Goal: Information Seeking & Learning: Learn about a topic

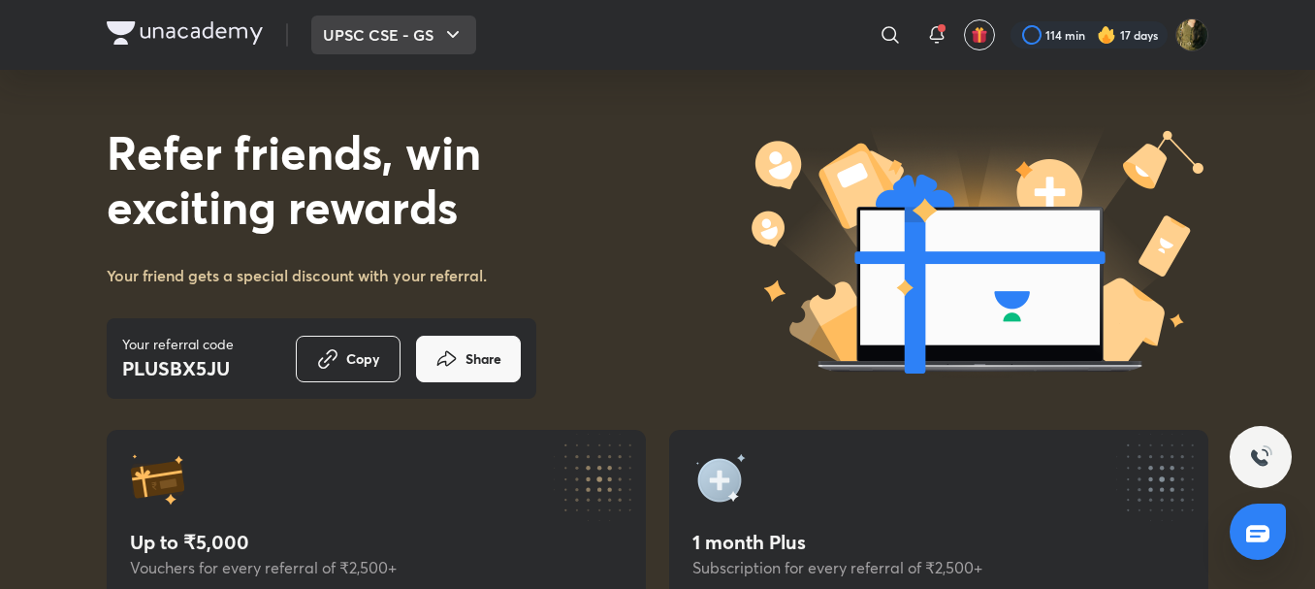
click at [460, 37] on icon "button" at bounding box center [452, 34] width 23 height 23
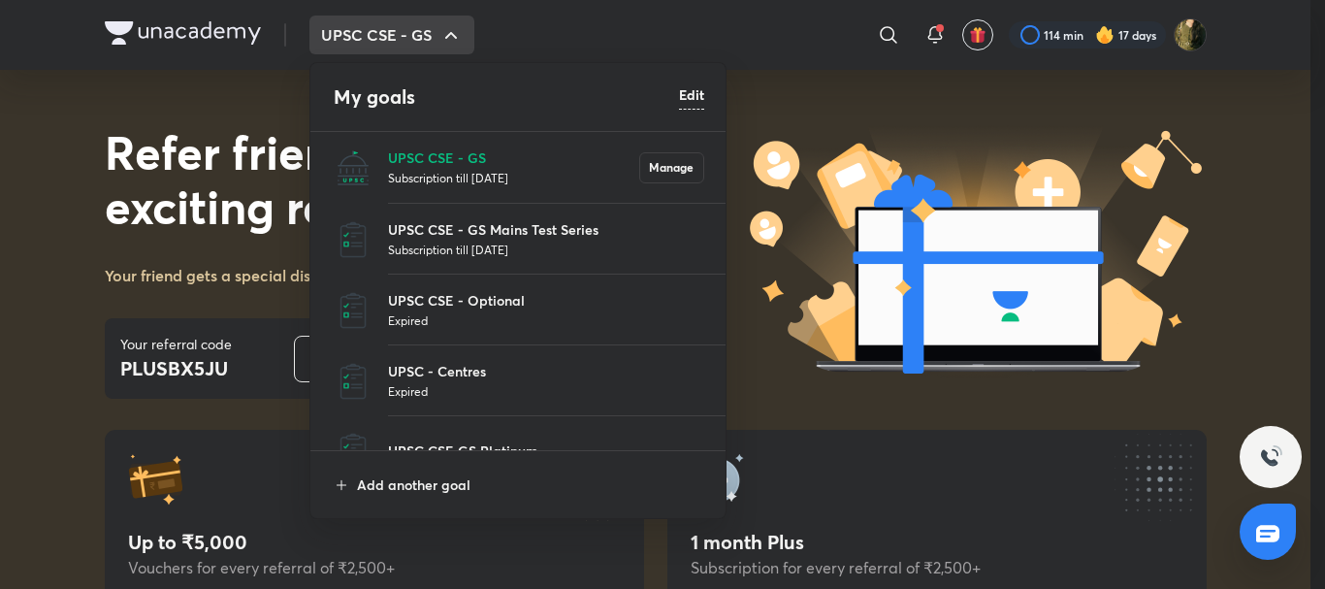
click at [452, 170] on p "Subscription till [DATE]" at bounding box center [513, 177] width 251 height 19
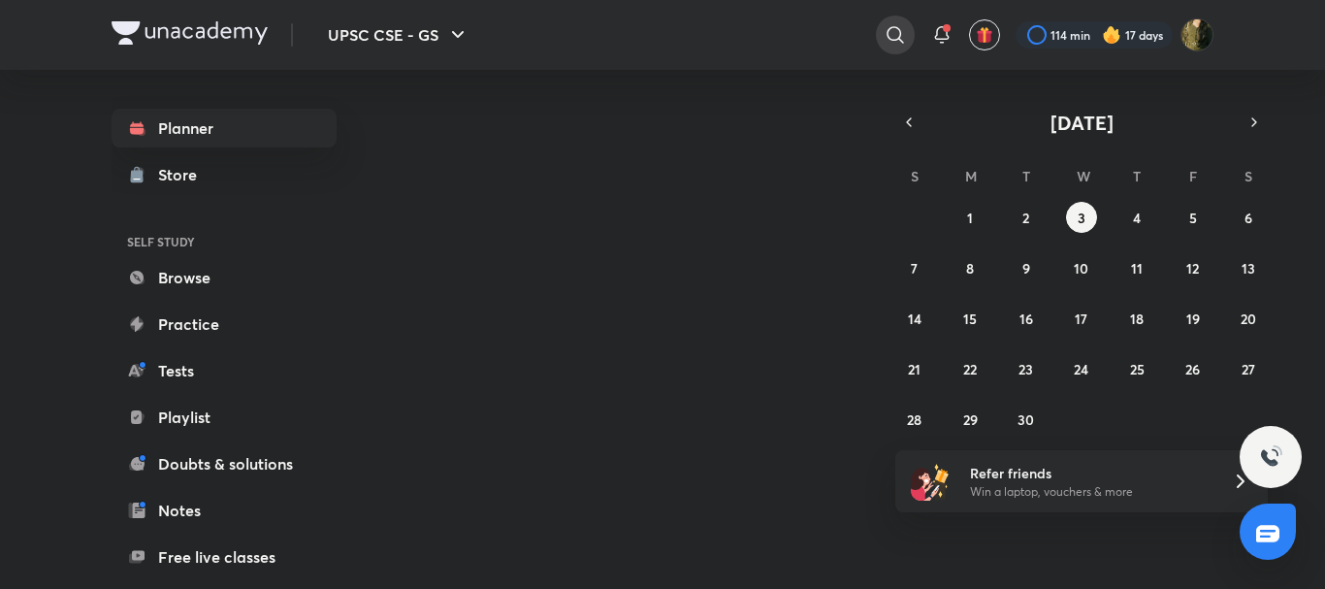
click at [893, 32] on icon at bounding box center [895, 34] width 23 height 23
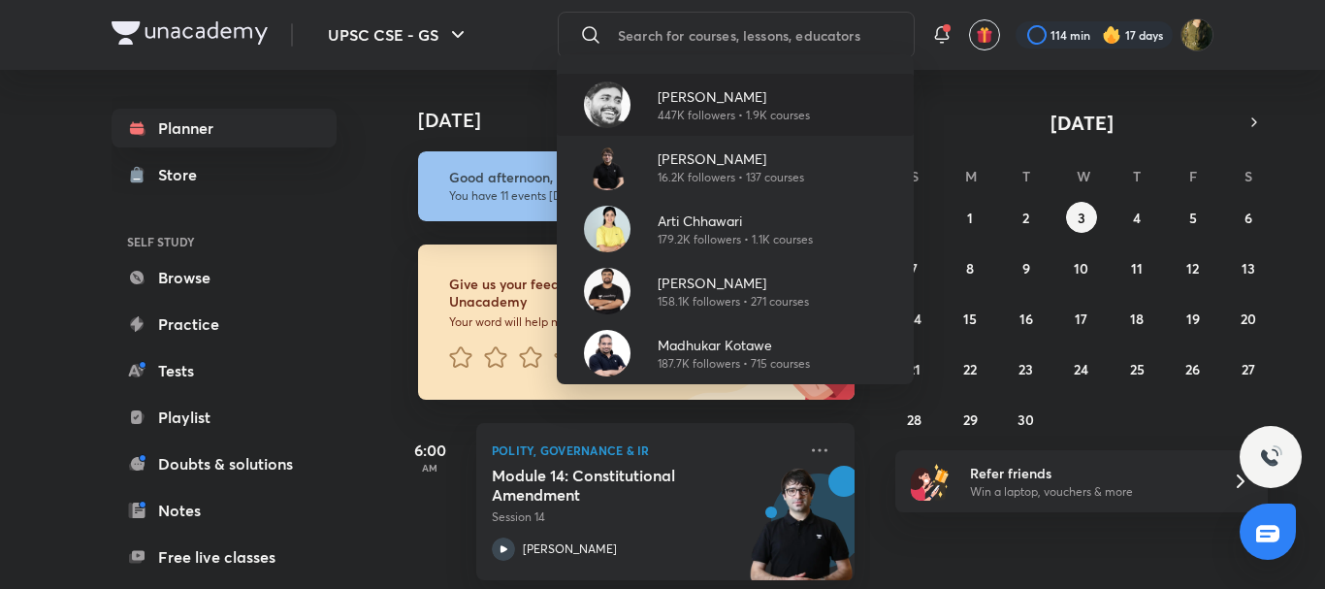
click at [676, 102] on p "[PERSON_NAME]" at bounding box center [734, 96] width 152 height 20
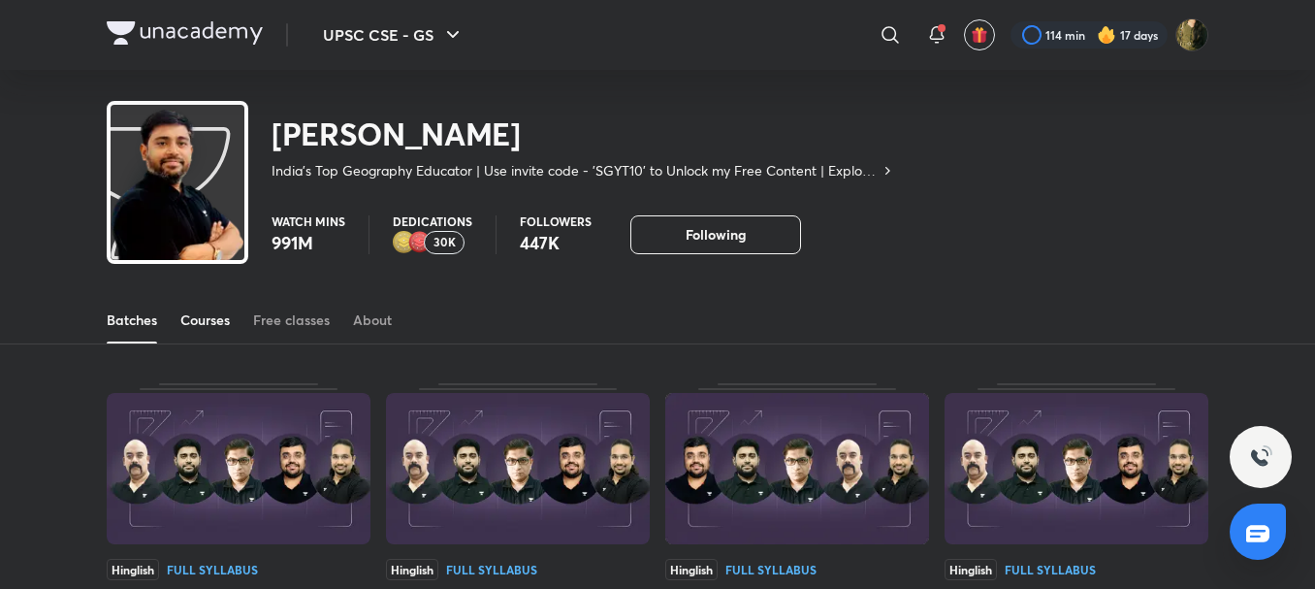
click at [221, 320] on div "Courses" at bounding box center [204, 319] width 49 height 19
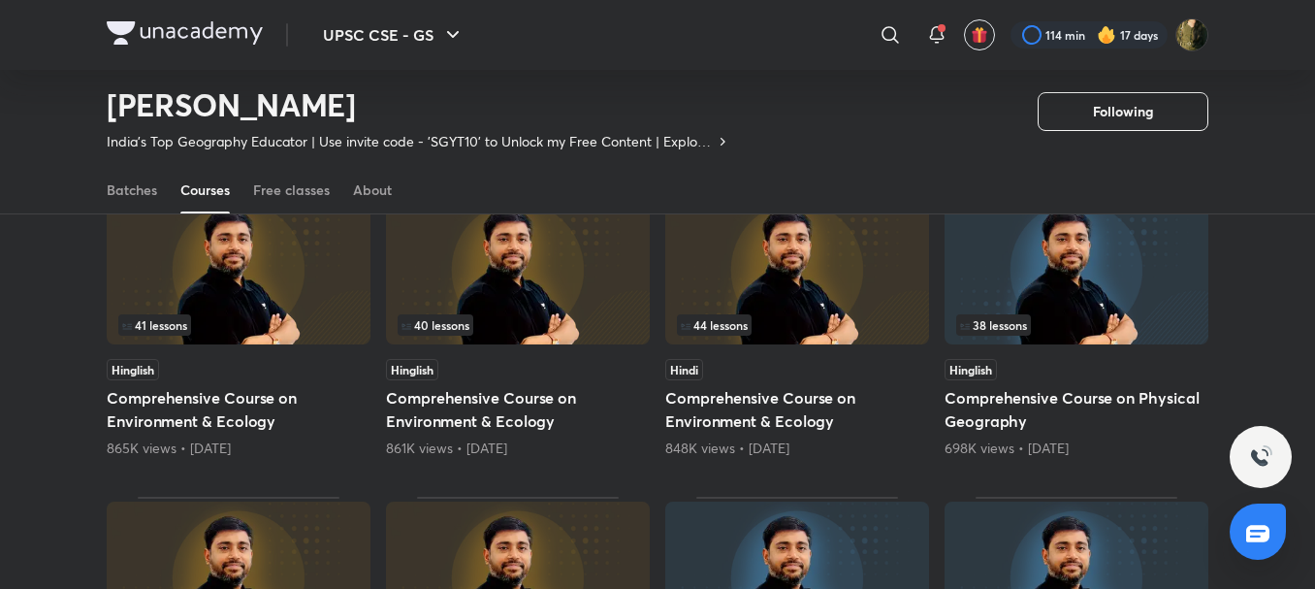
scroll to position [237, 0]
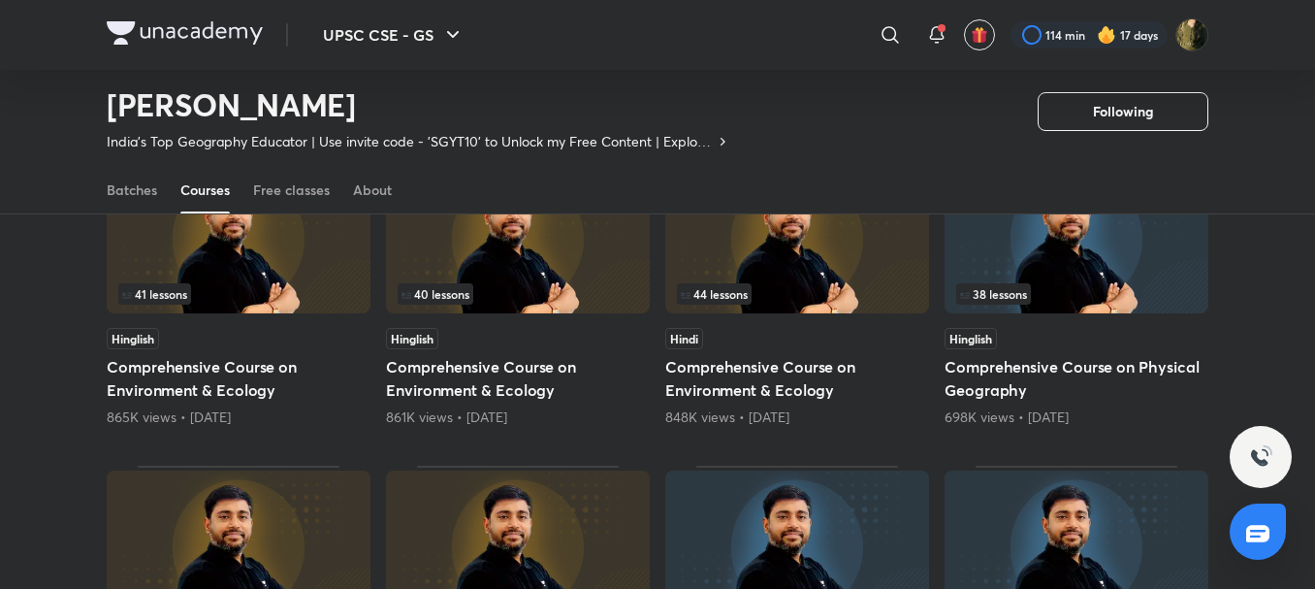
drag, startPoint x: 1123, startPoint y: 328, endPoint x: 1132, endPoint y: 380, distance: 53.1
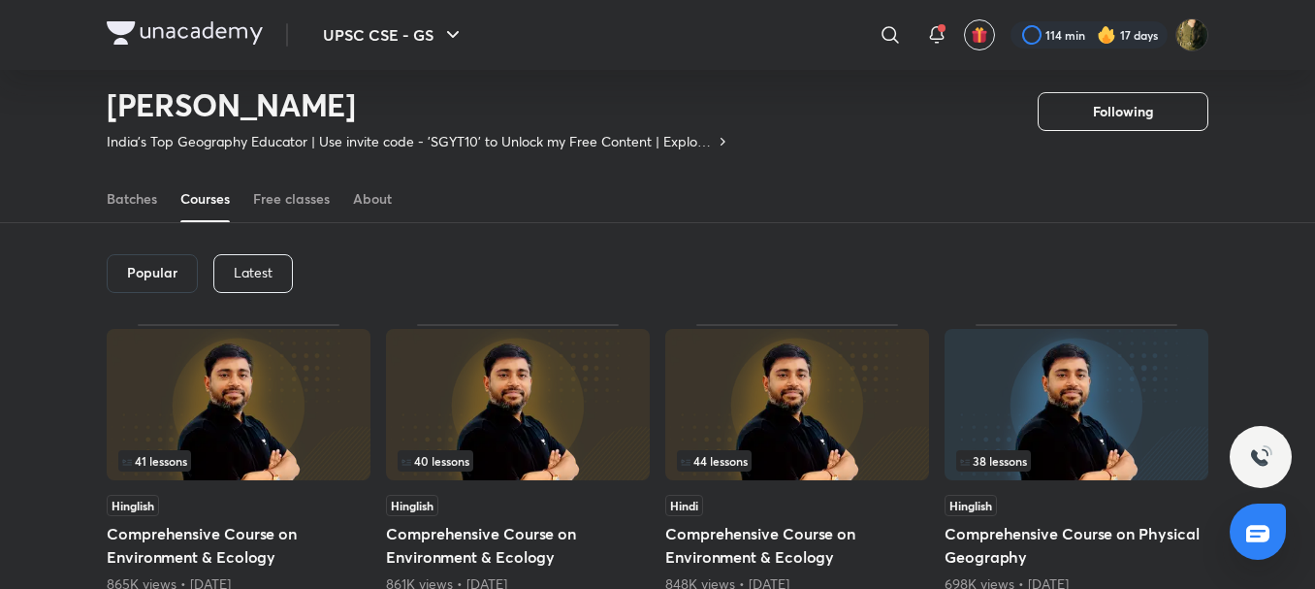
drag, startPoint x: 308, startPoint y: 293, endPoint x: 328, endPoint y: 237, distance: 59.5
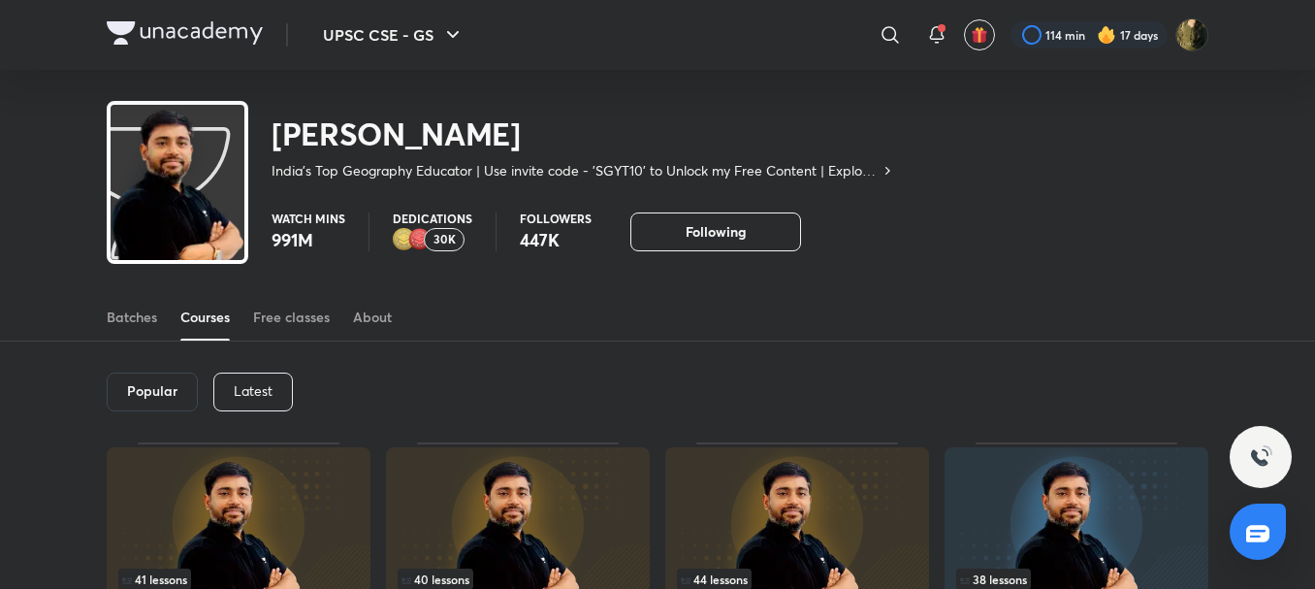
scroll to position [58, 0]
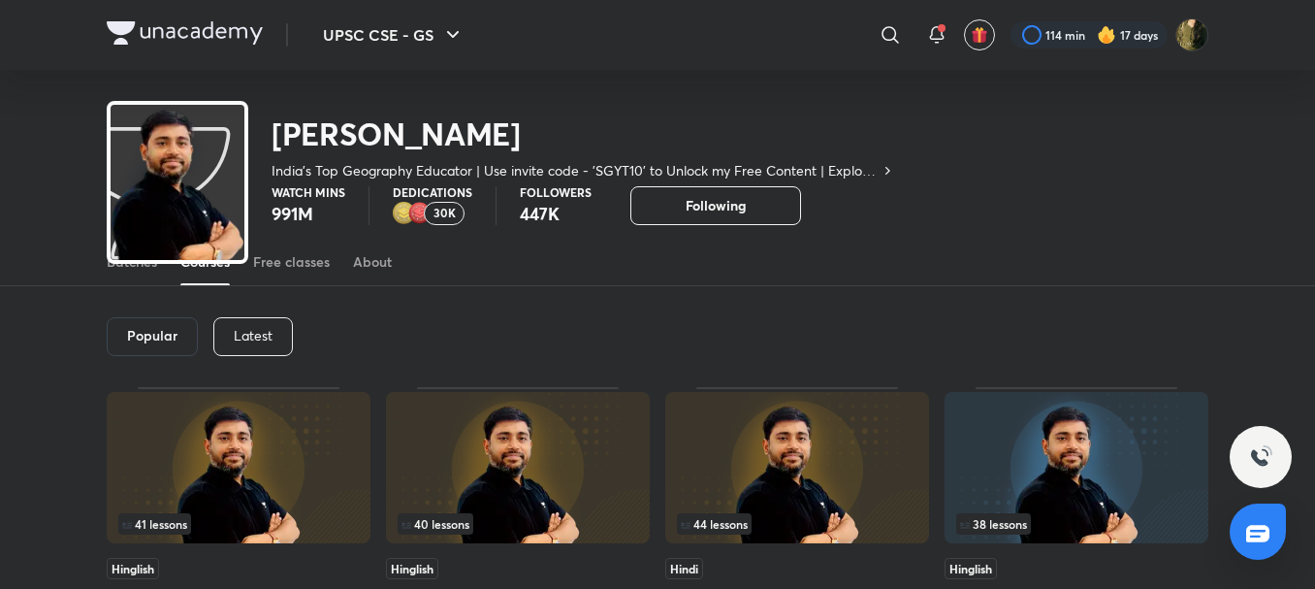
click at [137, 341] on h6 "Popular" at bounding box center [152, 336] width 50 height 16
click at [231, 328] on div "Latest" at bounding box center [253, 336] width 80 height 39
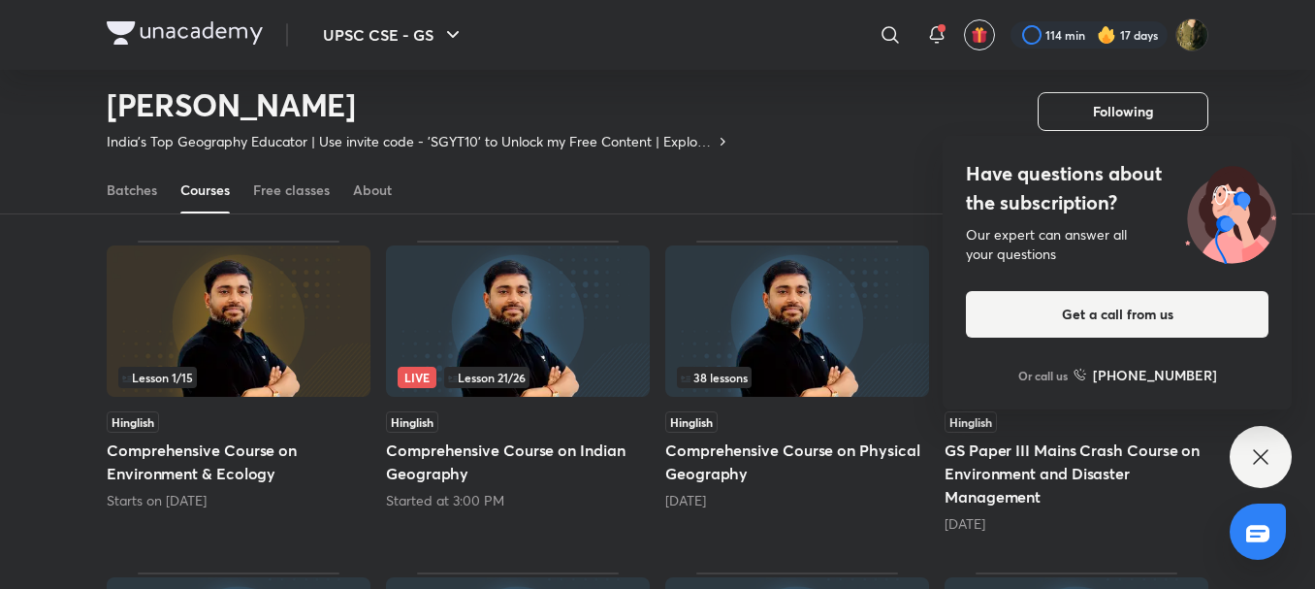
scroll to position [164, 0]
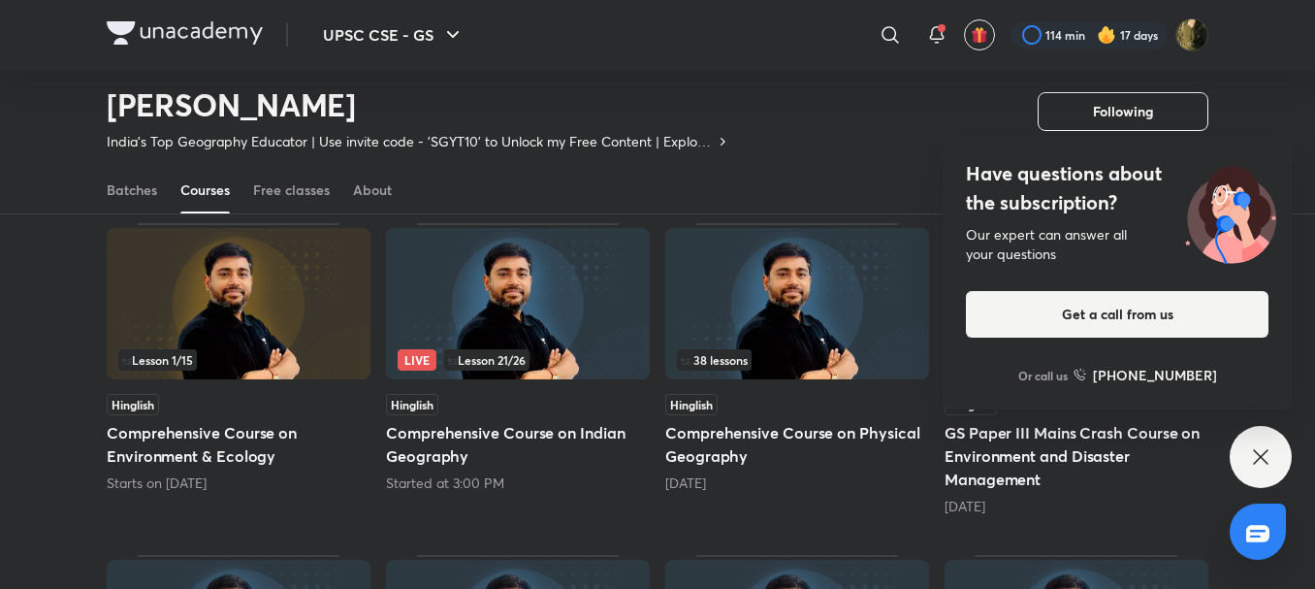
click at [1265, 469] on div "Have questions about the subscription? Our expert can answer all your questions…" at bounding box center [1261, 457] width 62 height 62
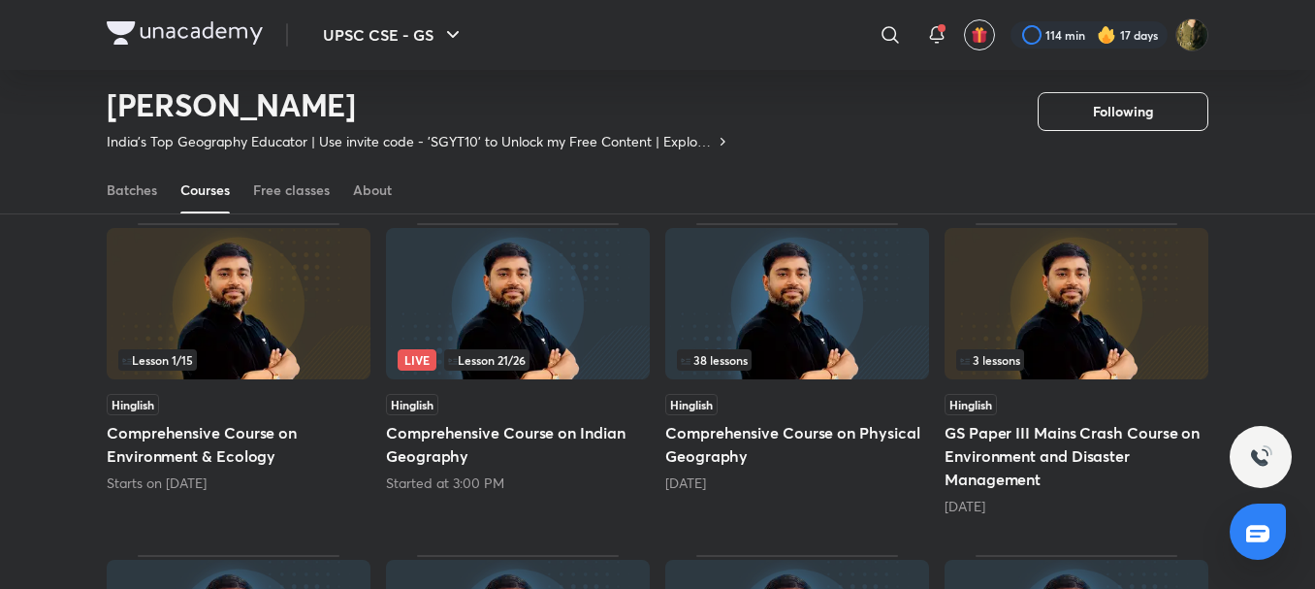
click at [861, 434] on h5 "Comprehensive Course on Physical Geography" at bounding box center [797, 444] width 264 height 47
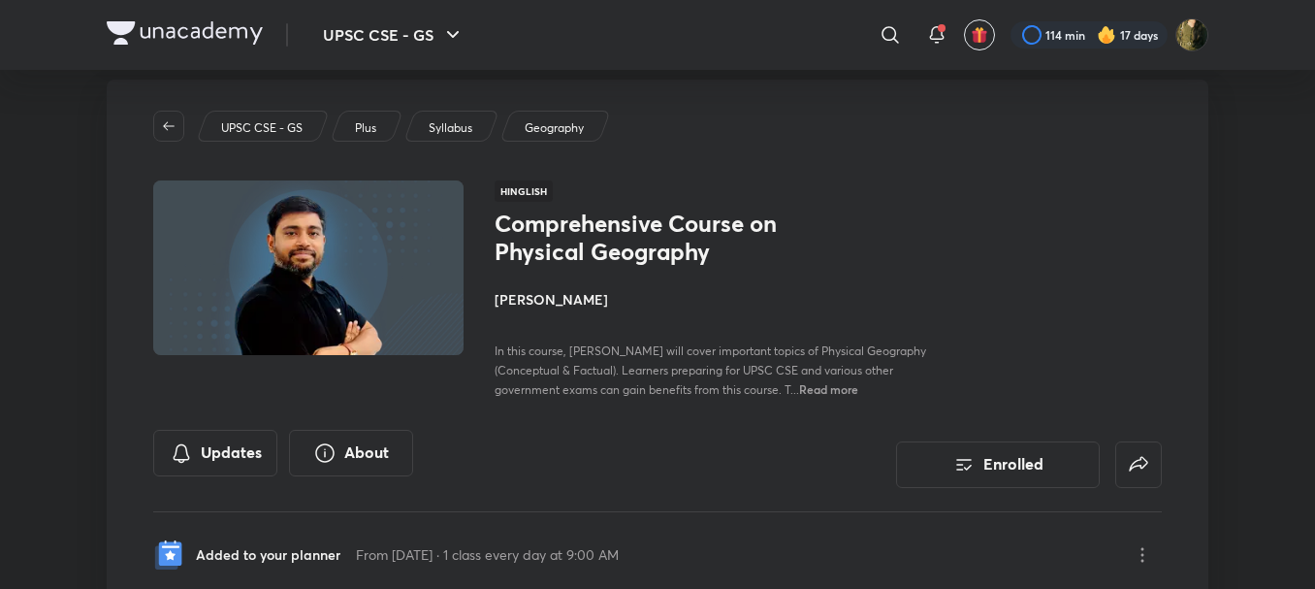
scroll to position [515, 0]
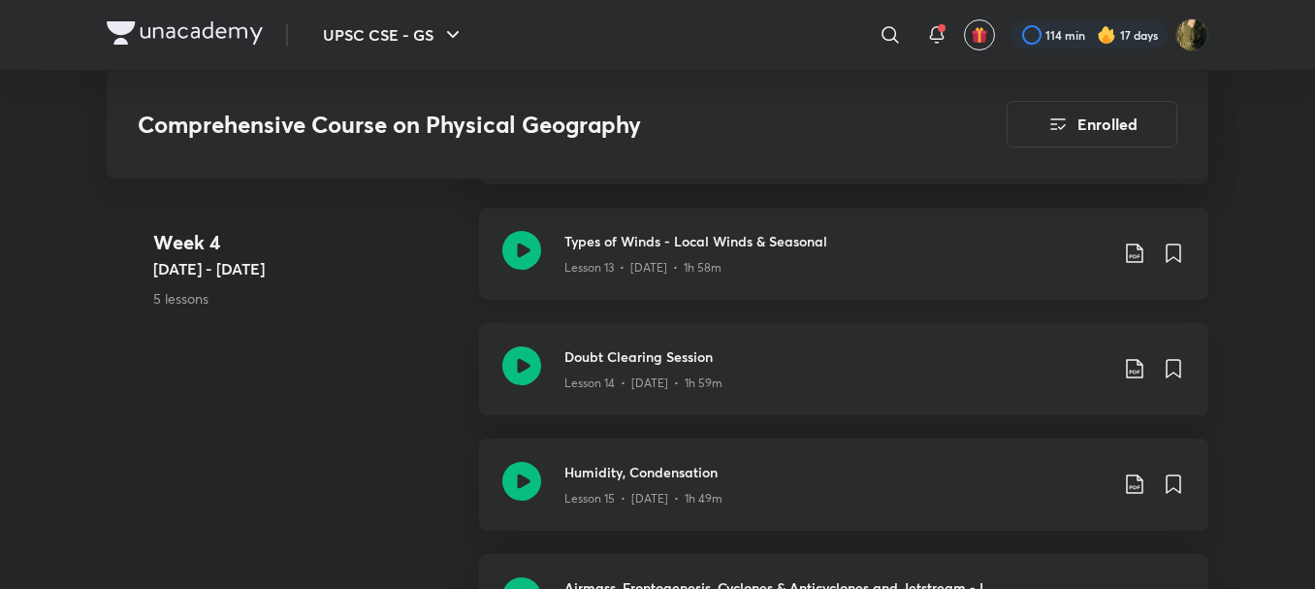
scroll to position [2824, 0]
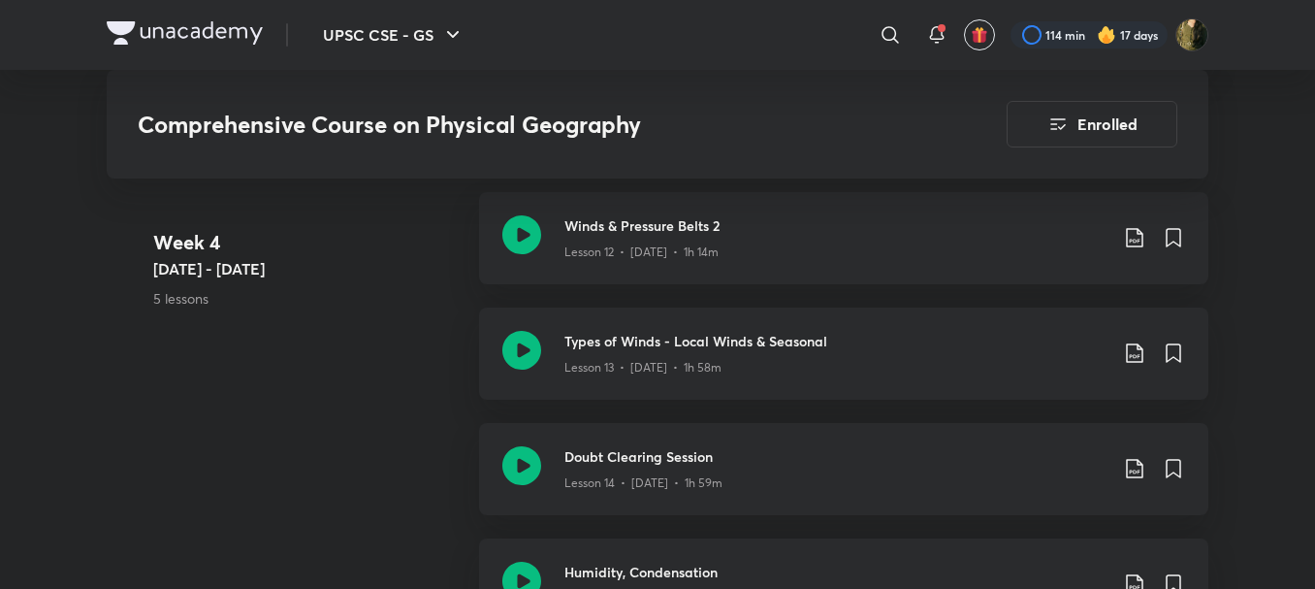
drag, startPoint x: 279, startPoint y: 280, endPoint x: 286, endPoint y: 244, distance: 36.5
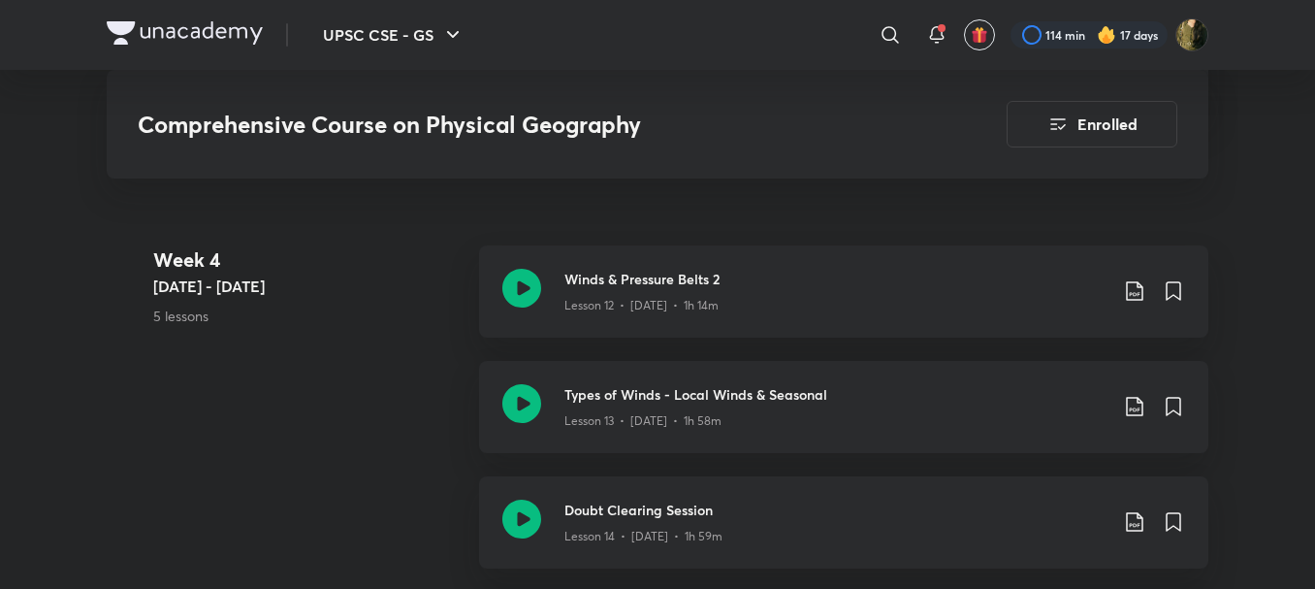
scroll to position [2597, 0]
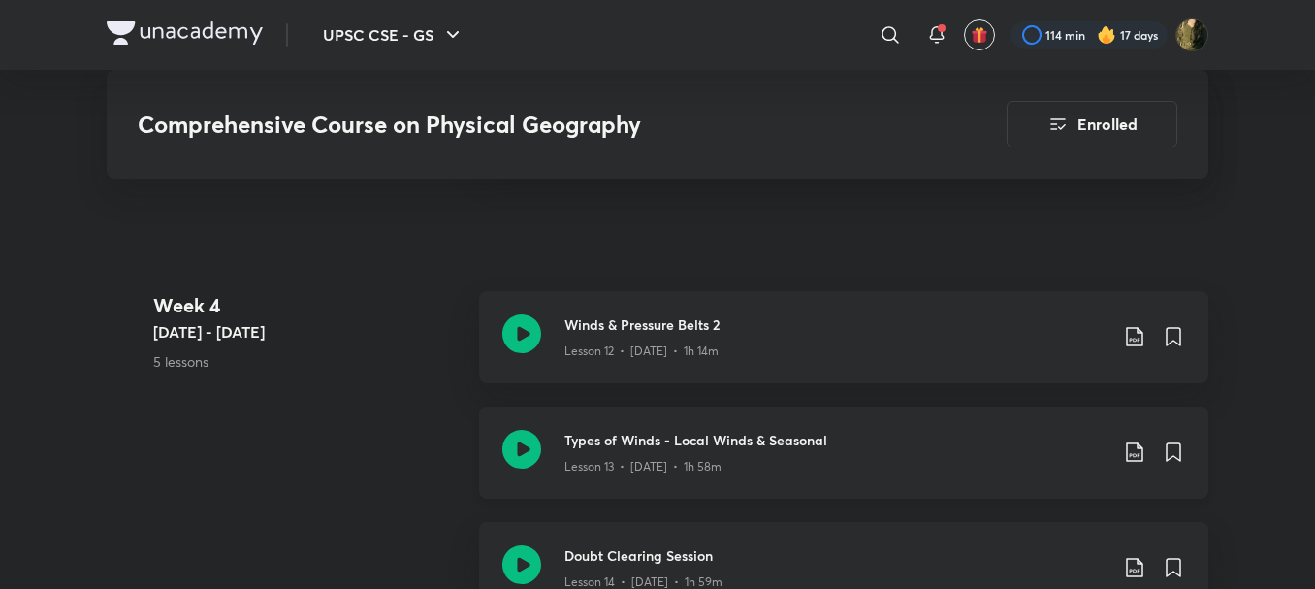
click at [529, 452] on icon at bounding box center [521, 449] width 39 height 39
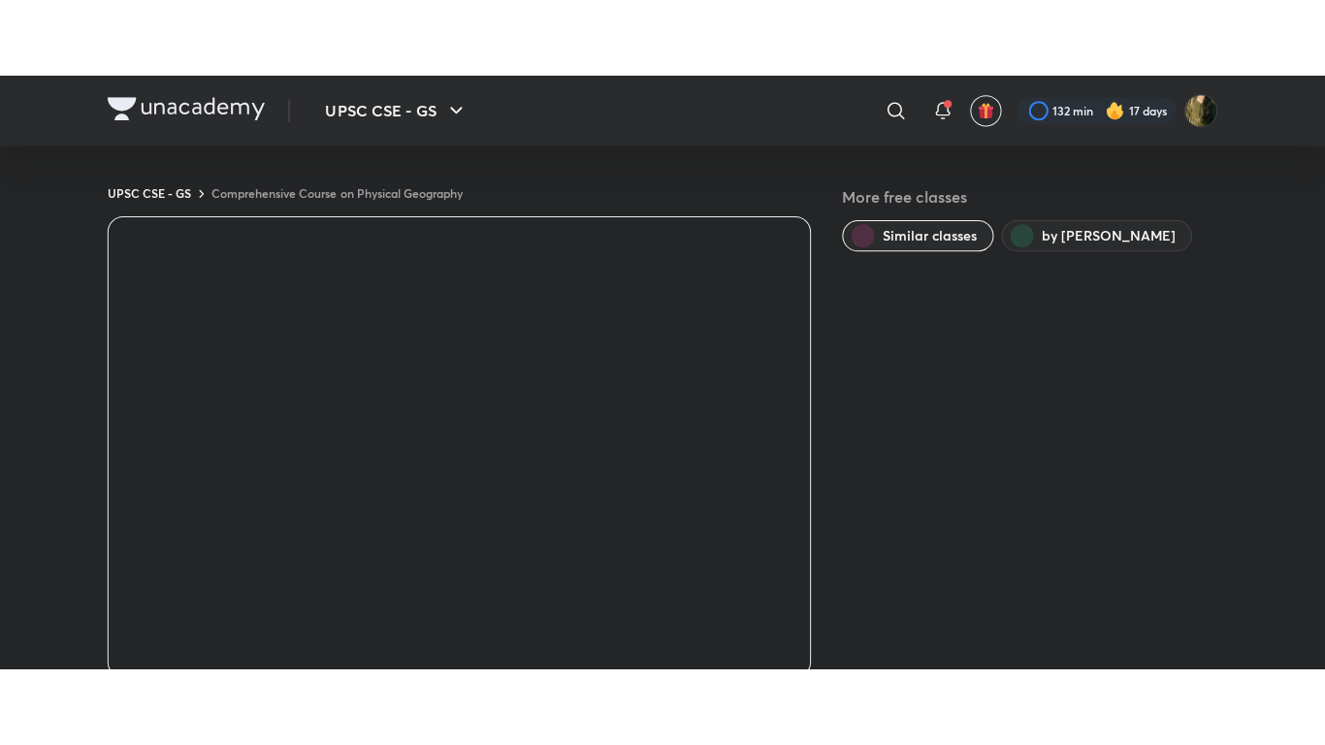
scroll to position [515, 0]
